Goal: Check status: Check status

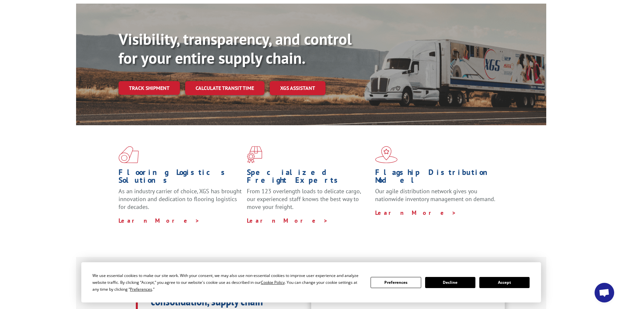
scroll to position [98, 0]
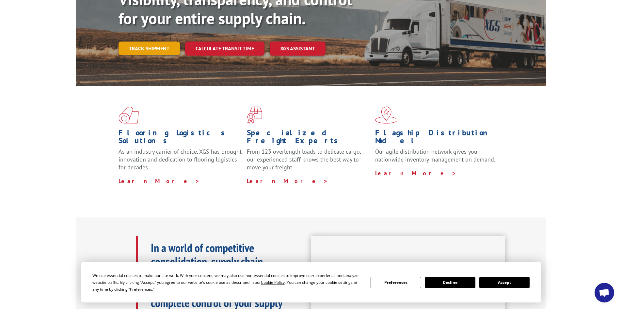
click at [160, 41] on link "Track shipment" at bounding box center [149, 48] width 61 height 14
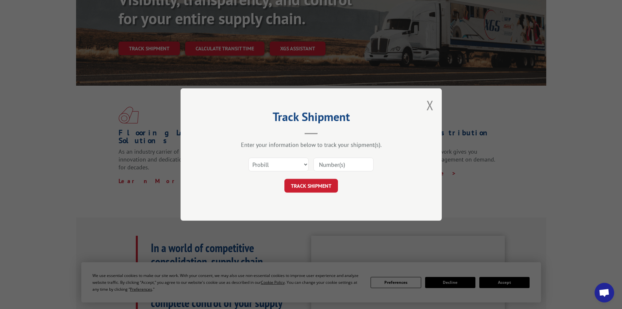
click at [335, 165] on input at bounding box center [344, 164] width 60 height 14
paste input "16900850"
type input "16900850"
click at [325, 188] on button "TRACK SHIPMENT" at bounding box center [312, 186] width 54 height 14
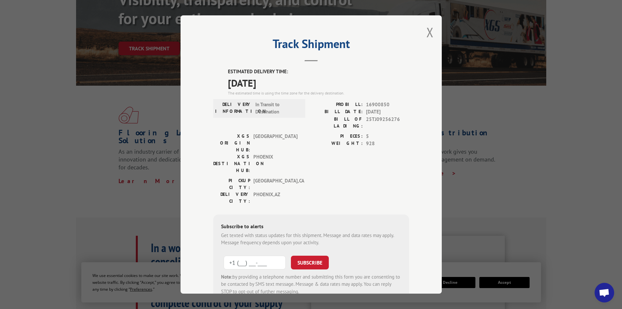
click at [245, 255] on input "+1 (___) ___-____" at bounding box center [255, 262] width 62 height 14
type input "[PHONE_NUMBER]"
click at [304, 255] on button "SUBSCRIBE" at bounding box center [310, 262] width 38 height 14
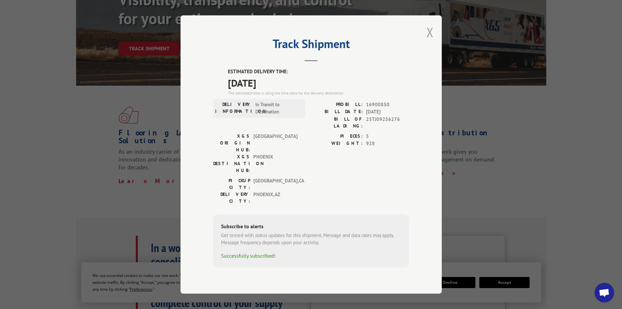
click at [430, 41] on button "Close modal" at bounding box center [430, 32] width 7 height 17
